Goal: Navigation & Orientation: Find specific page/section

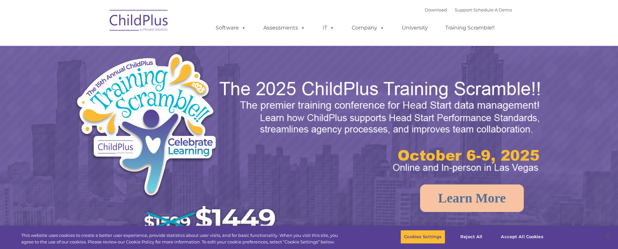
select select "MEDIUM"
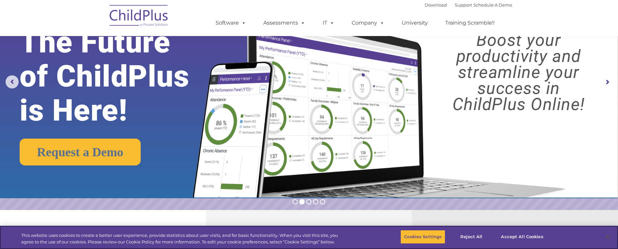
scroll to position [30, 0]
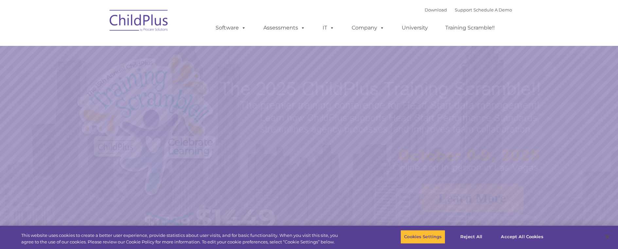
select select "MEDIUM"
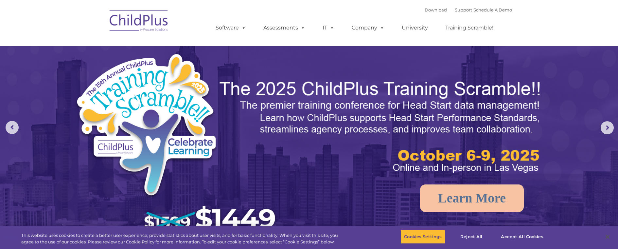
click at [604, 130] on rs-arrow at bounding box center [606, 127] width 13 height 13
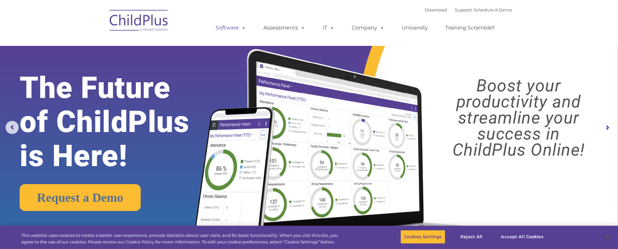
click at [239, 27] on span at bounding box center [242, 28] width 7 height 6
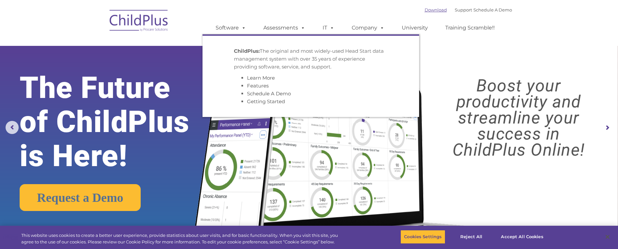
click at [424, 10] on link "Download" at bounding box center [435, 9] width 22 height 5
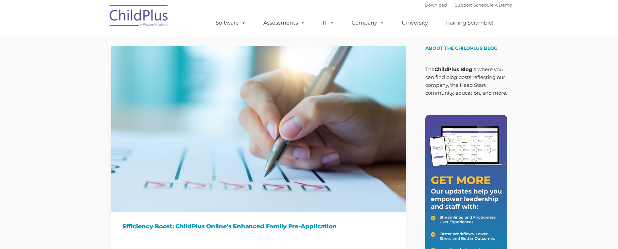
type input ""
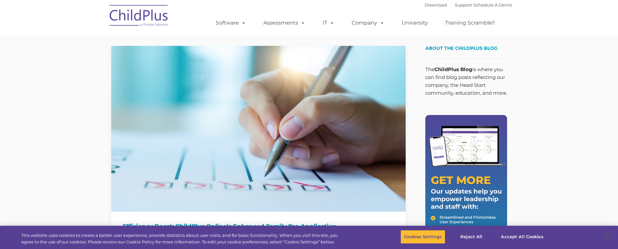
click at [424, 8] on div "Download Support | Schedule A Demo " at bounding box center [467, 5] width 87 height 10
click at [442, 6] on font "Download Support | Schedule A Demo" at bounding box center [467, 4] width 87 height 5
click at [417, 237] on button "Cookies Settings" at bounding box center [422, 237] width 45 height 14
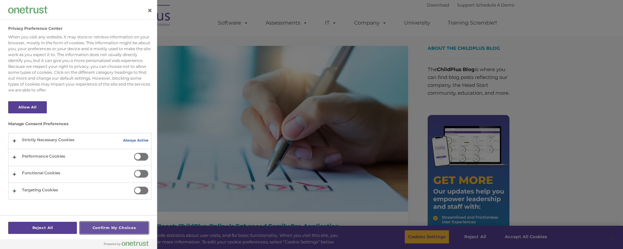
click at [109, 231] on button "Confirm My Choices" at bounding box center [114, 227] width 69 height 12
